Goal: Navigation & Orientation: Find specific page/section

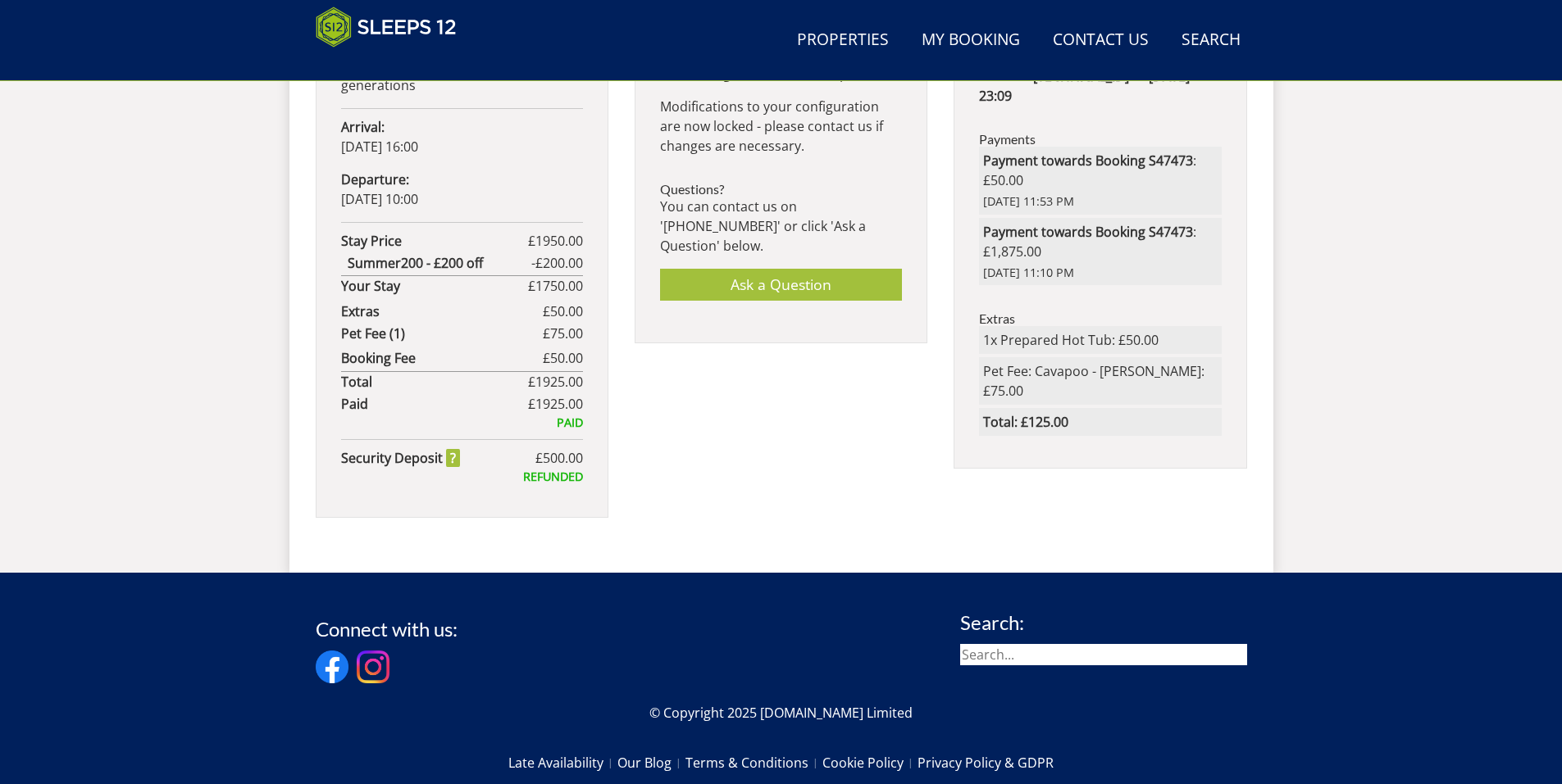
scroll to position [1204, 0]
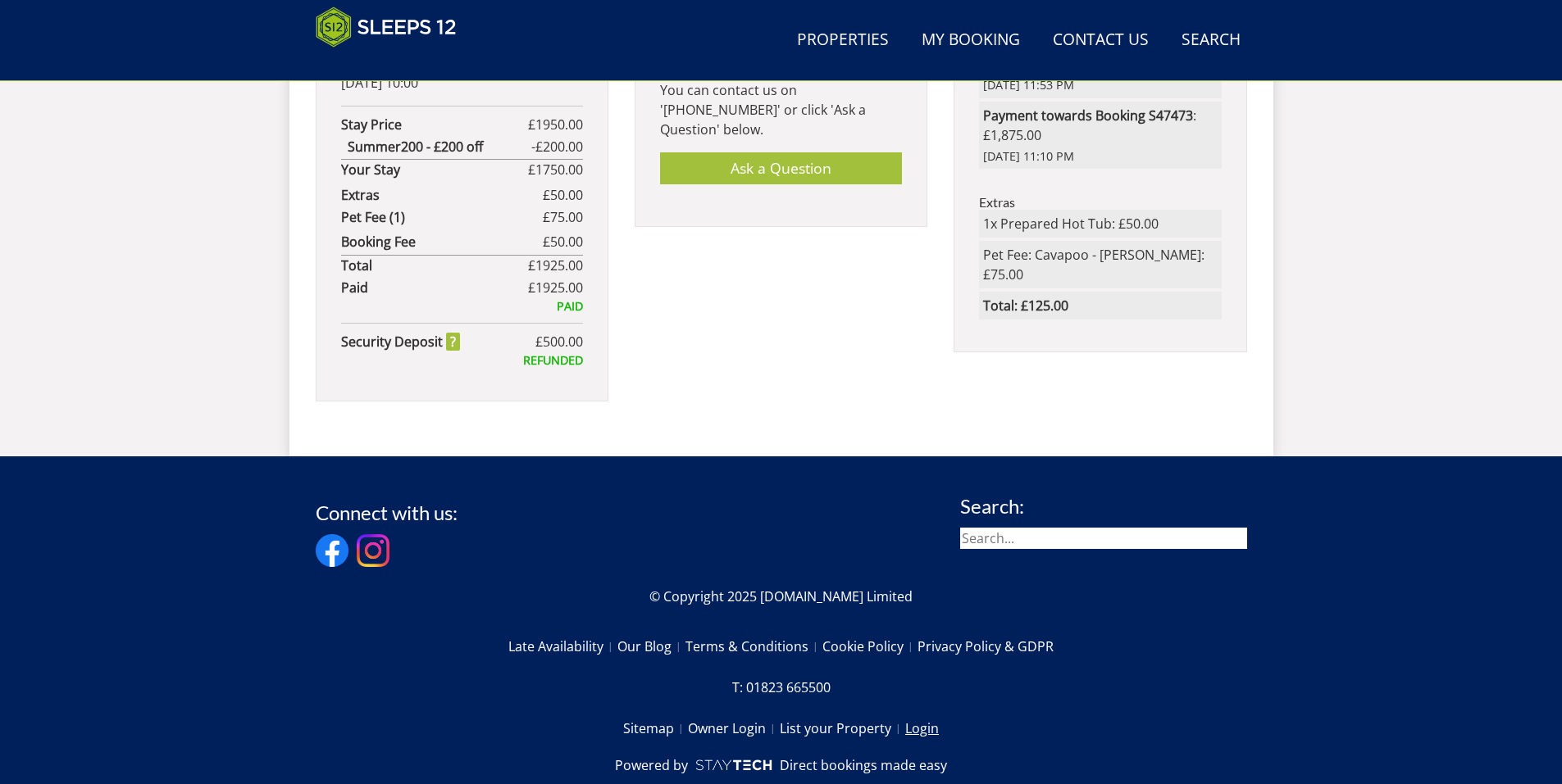
click at [920, 714] on link "Login" at bounding box center [922, 728] width 33 height 28
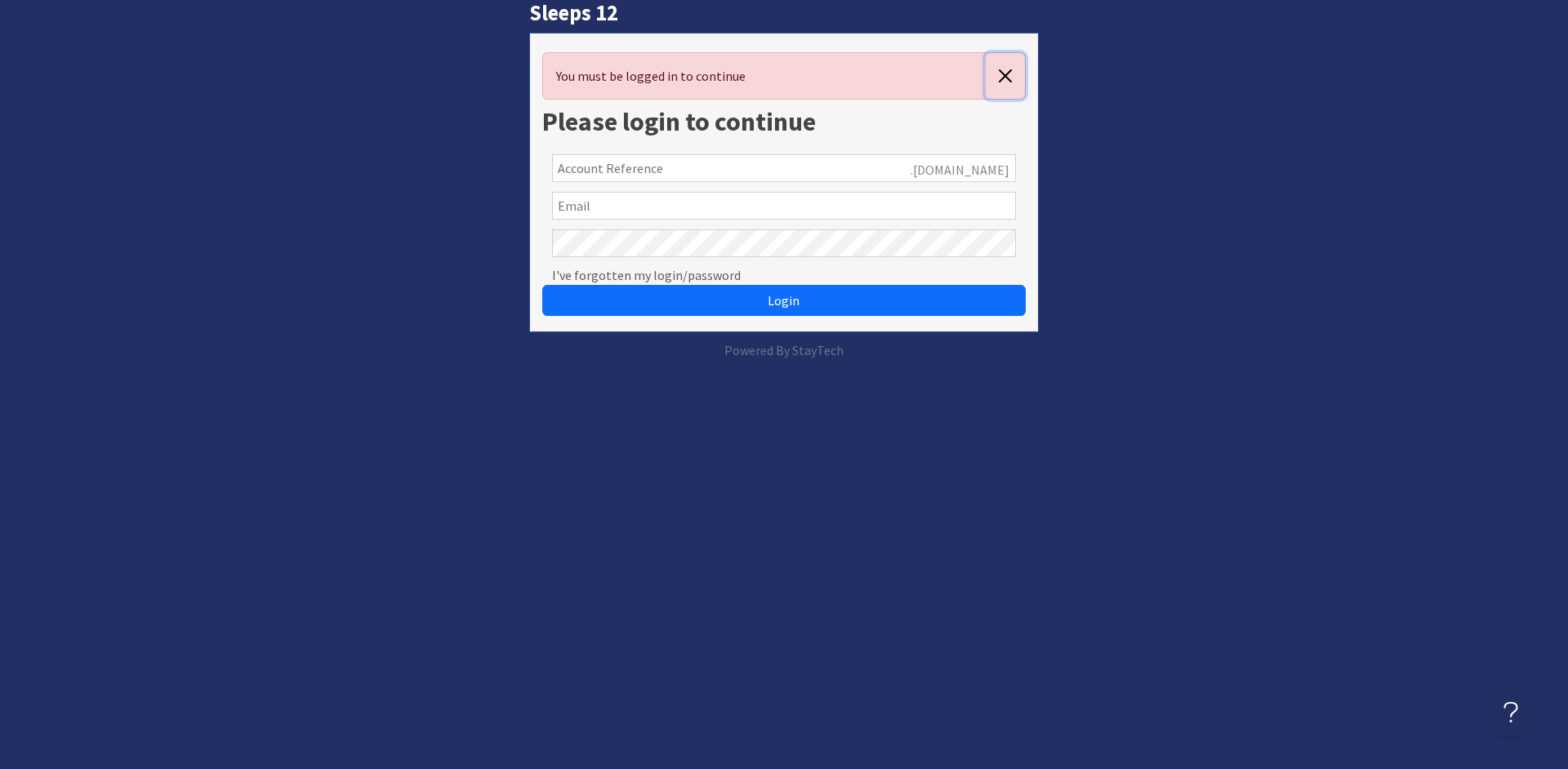
click at [1003, 78] on button "button" at bounding box center [1005, 75] width 39 height 45
